Goal: Navigation & Orientation: Go to known website

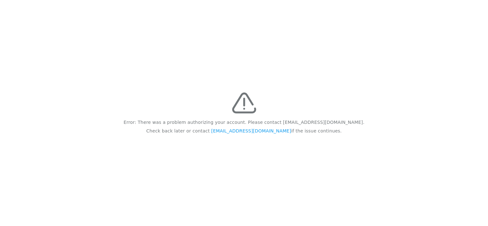
click at [321, 186] on div "Error: There was a problem authorizing your account. Please contact [EMAIL_ADDR…" at bounding box center [244, 113] width 488 height 226
